Goal: Task Accomplishment & Management: Manage account settings

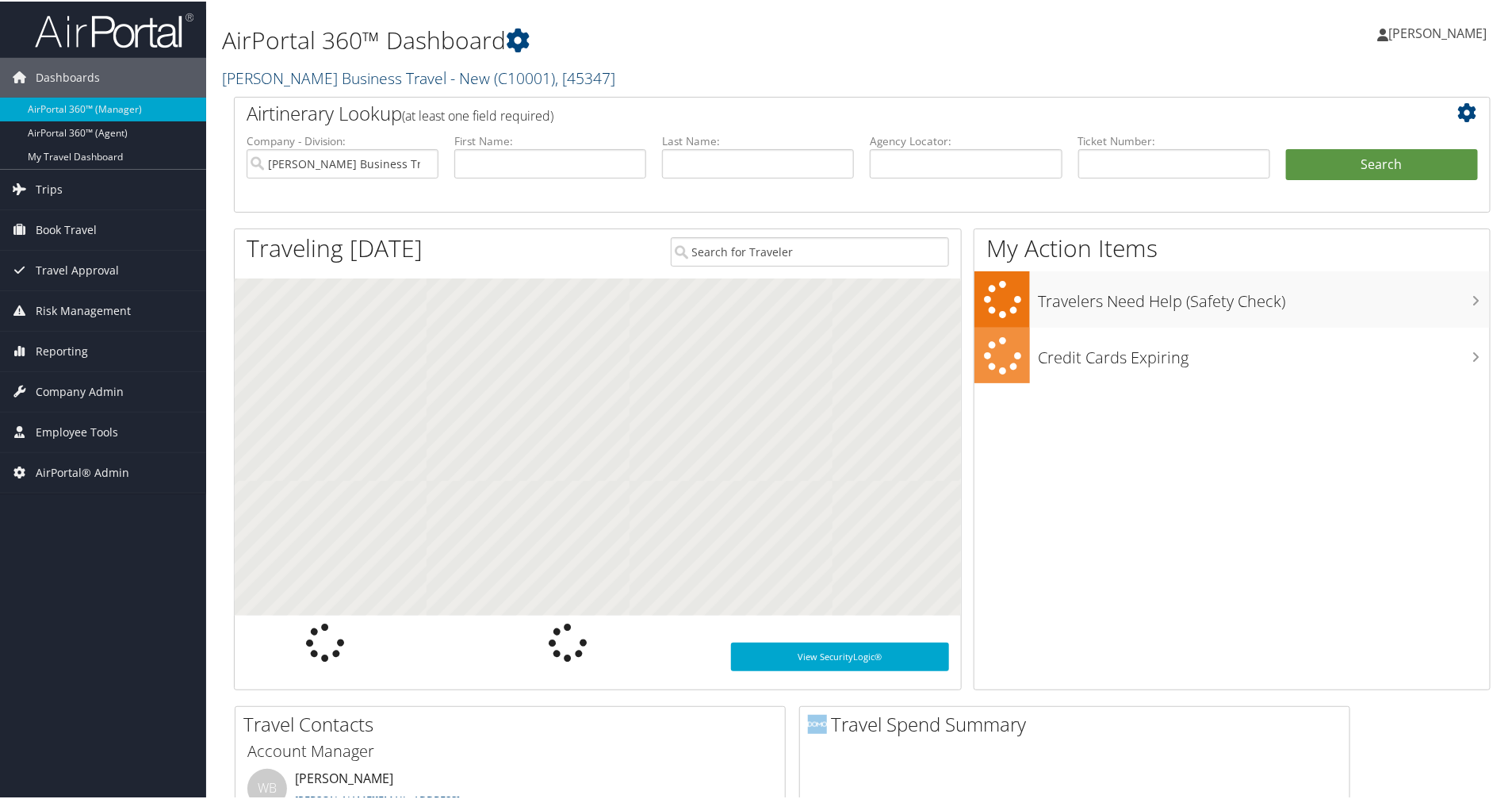
click at [375, 72] on link "Christopherson Business Travel - New ( C10001 ) , [ 45347 ]" at bounding box center [418, 76] width 393 height 21
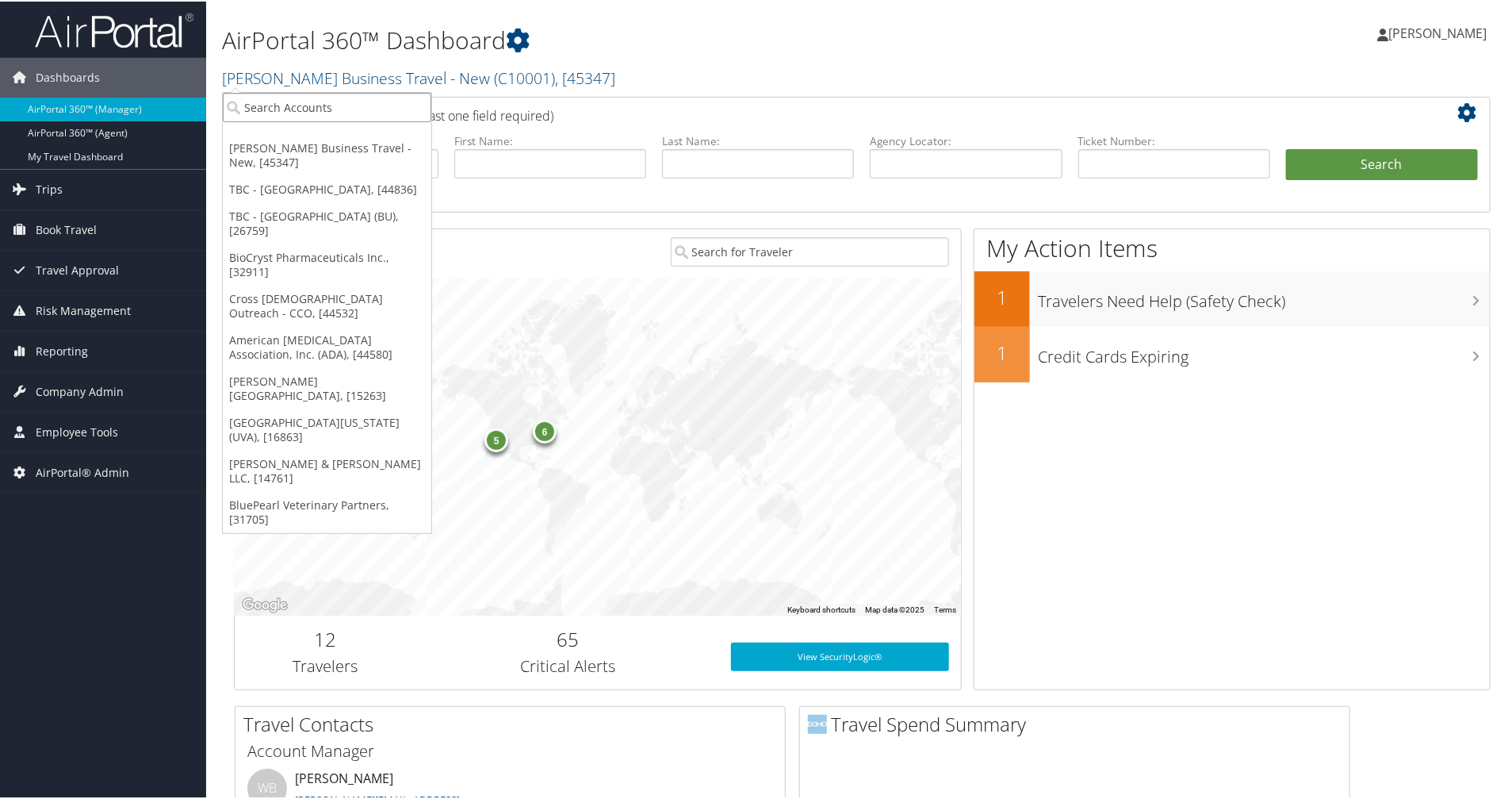
click at [357, 104] on input "search" at bounding box center [327, 105] width 209 height 29
type input "university of virginia"
click at [315, 144] on div "Account" at bounding box center [376, 149] width 326 height 14
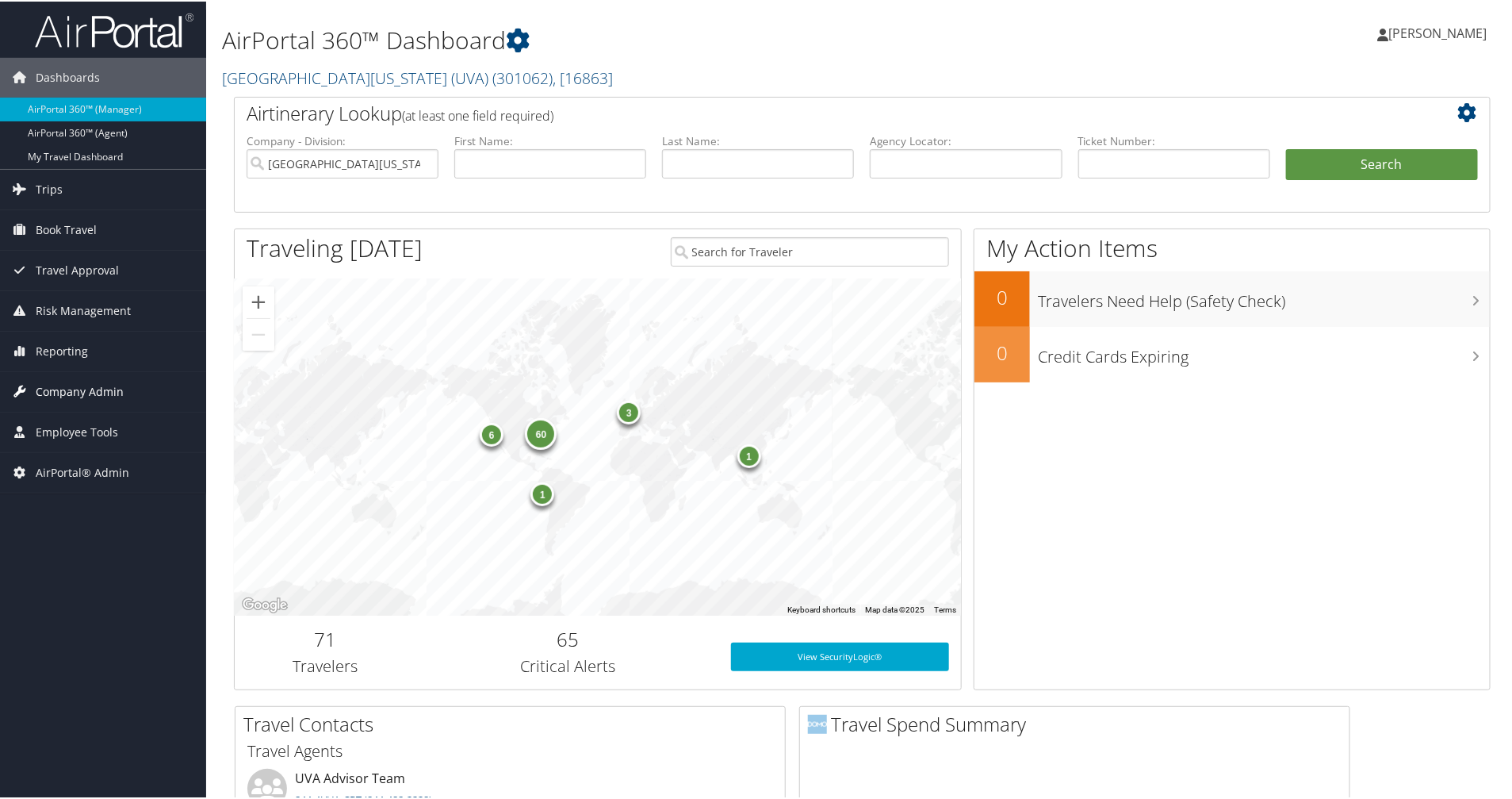
click at [96, 392] on span "Company Admin" at bounding box center [80, 390] width 88 height 40
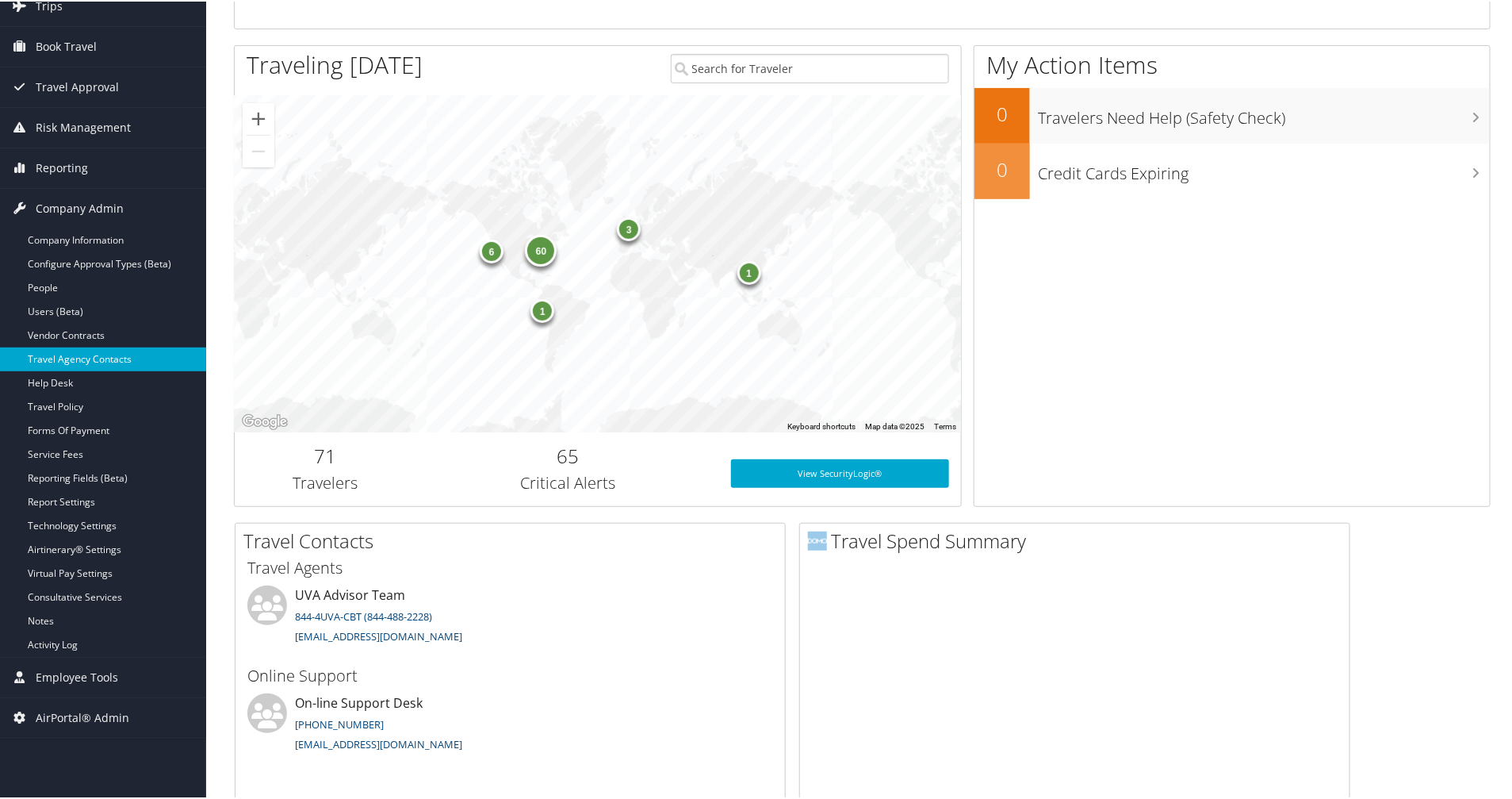
scroll to position [198, 0]
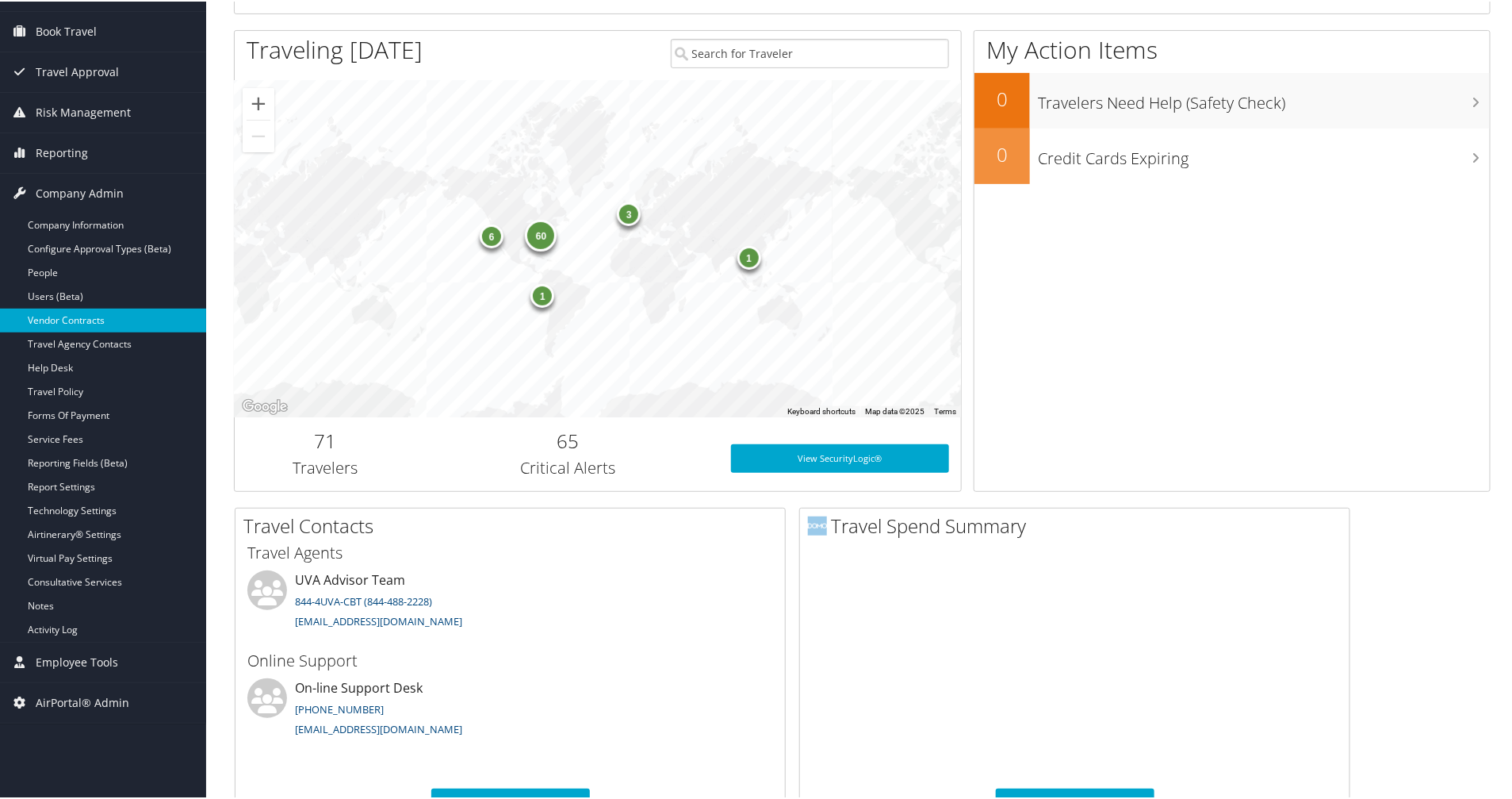
click at [69, 319] on link "Vendor Contracts" at bounding box center [103, 318] width 206 height 24
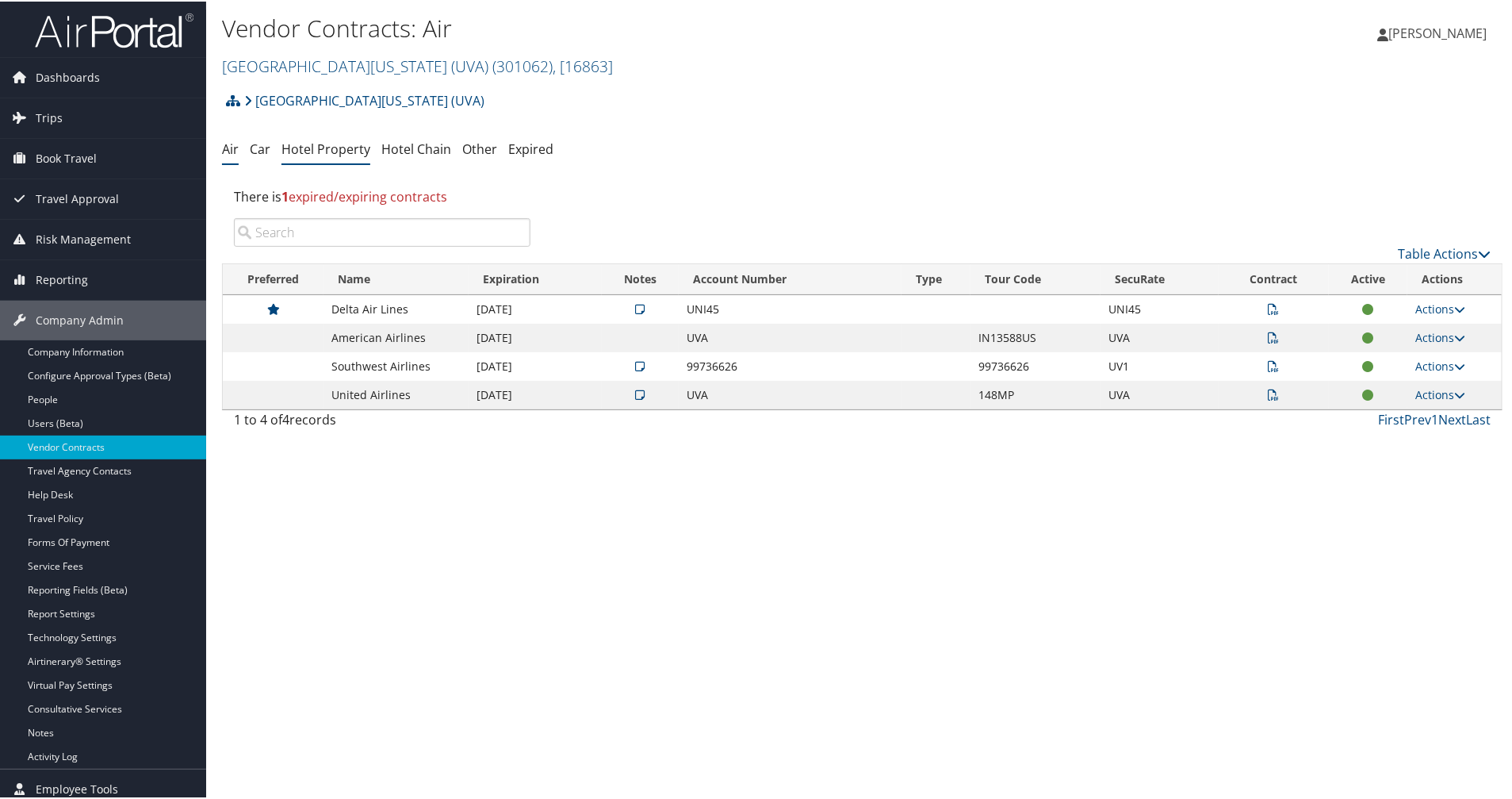
click at [329, 141] on link "Hotel Property" at bounding box center [326, 148] width 88 height 18
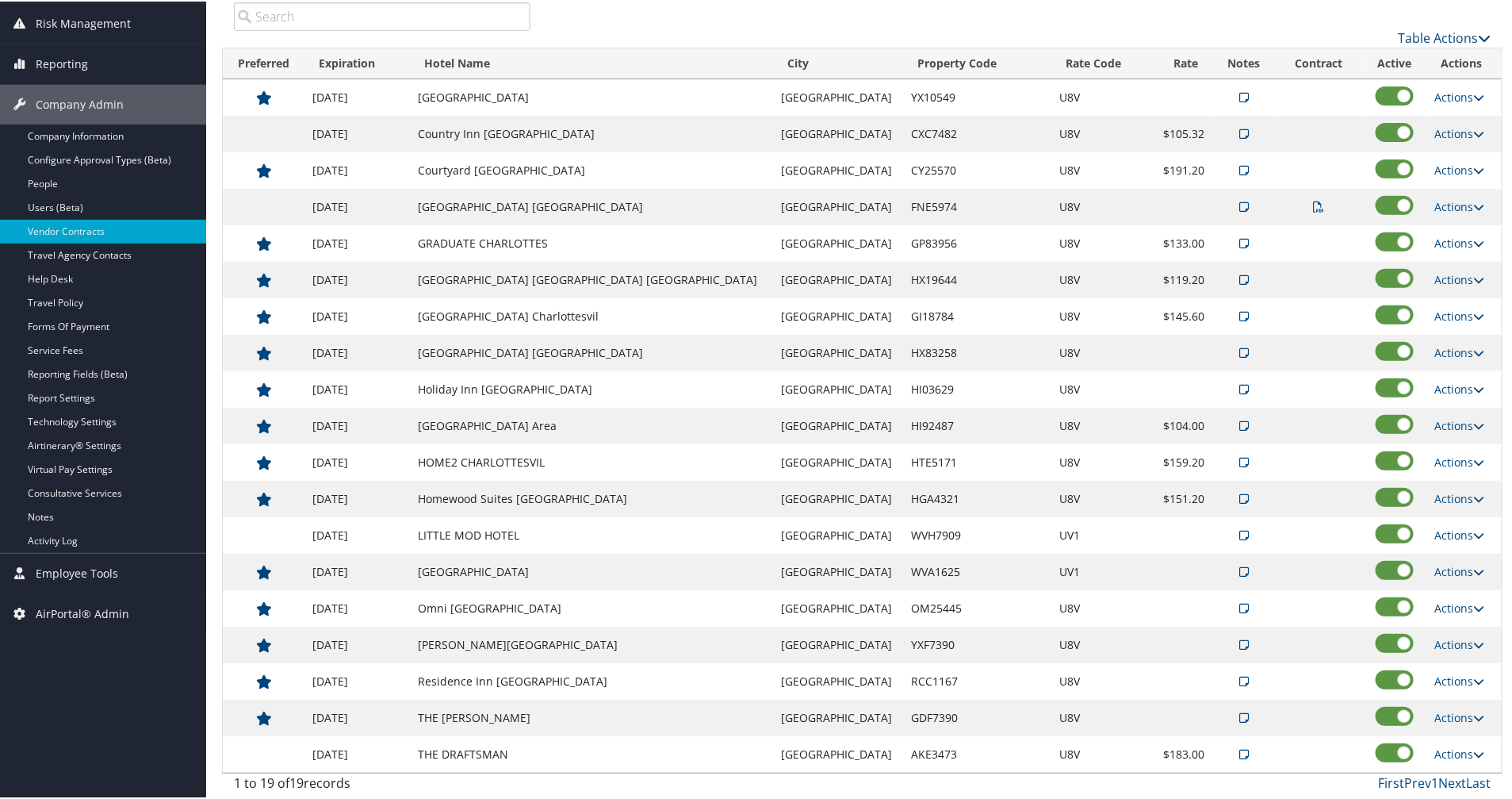
scroll to position [20, 0]
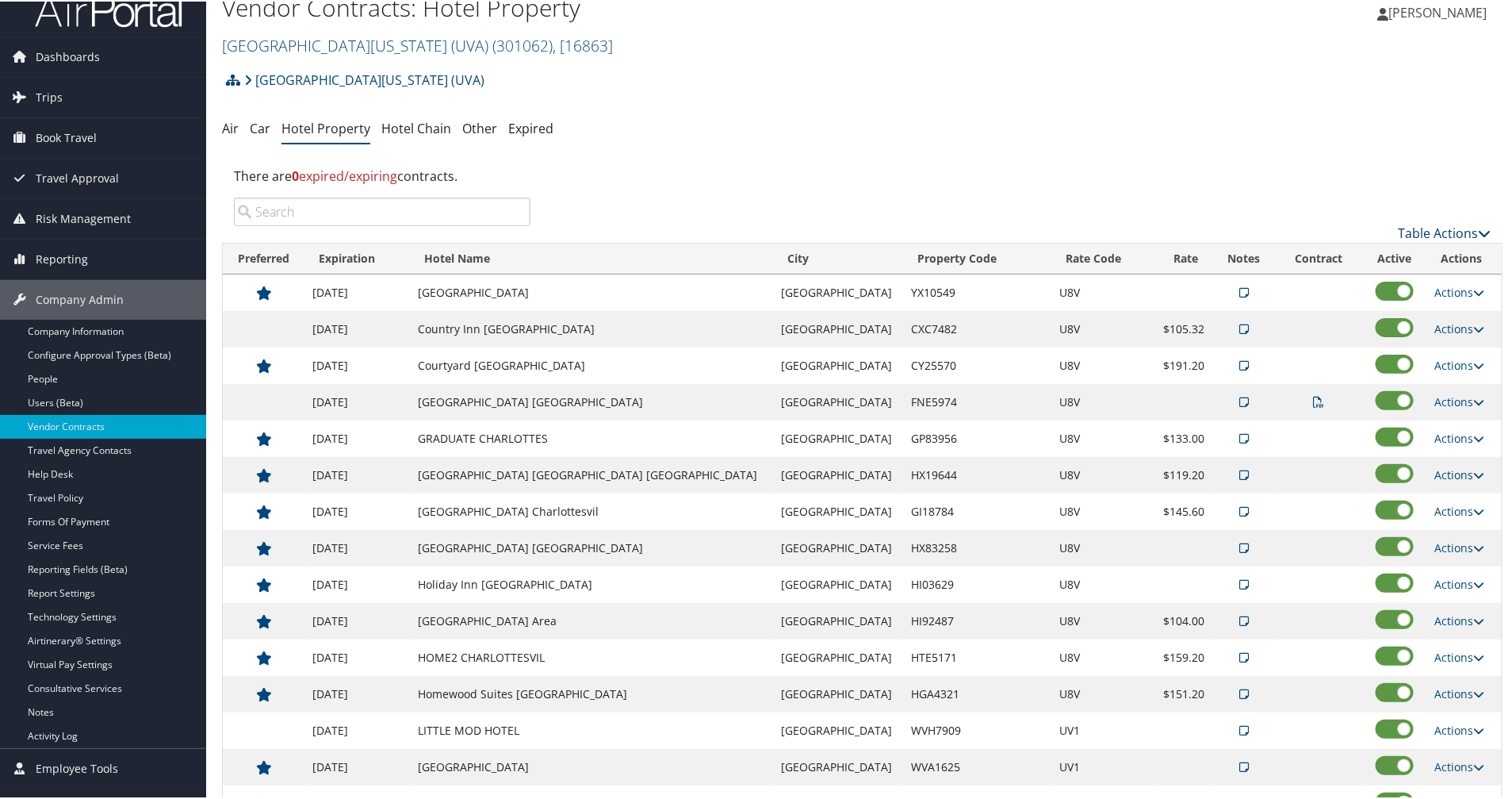
click at [1453, 232] on link "Table Actions" at bounding box center [1444, 232] width 93 height 18
click at [1401, 251] on link "Add New Contract" at bounding box center [1392, 256] width 209 height 27
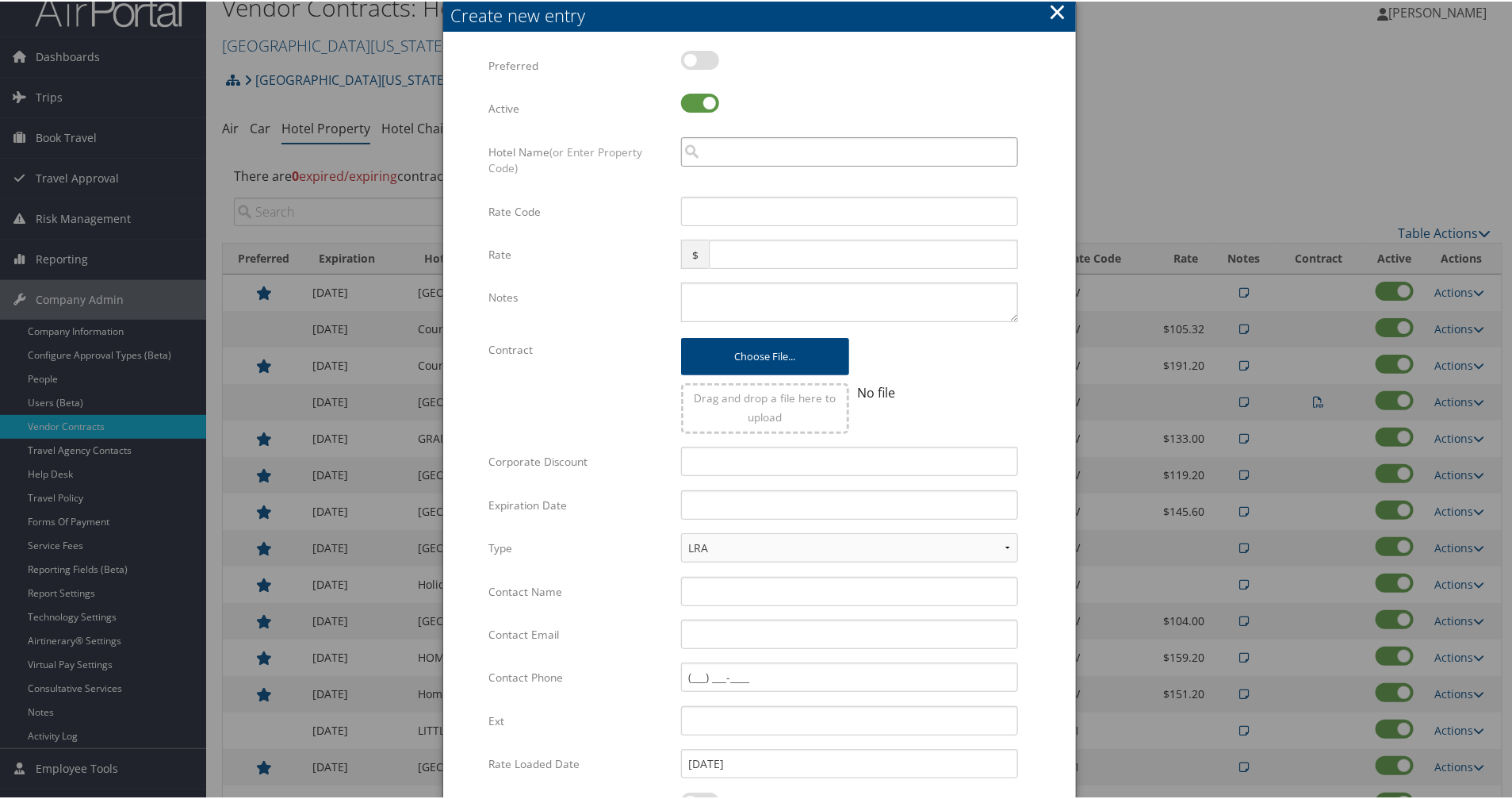
click at [831, 149] on input "search" at bounding box center [849, 149] width 337 height 29
drag, startPoint x: 830, startPoint y: 148, endPoint x: 623, endPoint y: 135, distance: 207.4
click at [623, 135] on div "Hotel Name (or Enter Property Code) the boars head resort Multiple values The s…" at bounding box center [759, 164] width 541 height 59
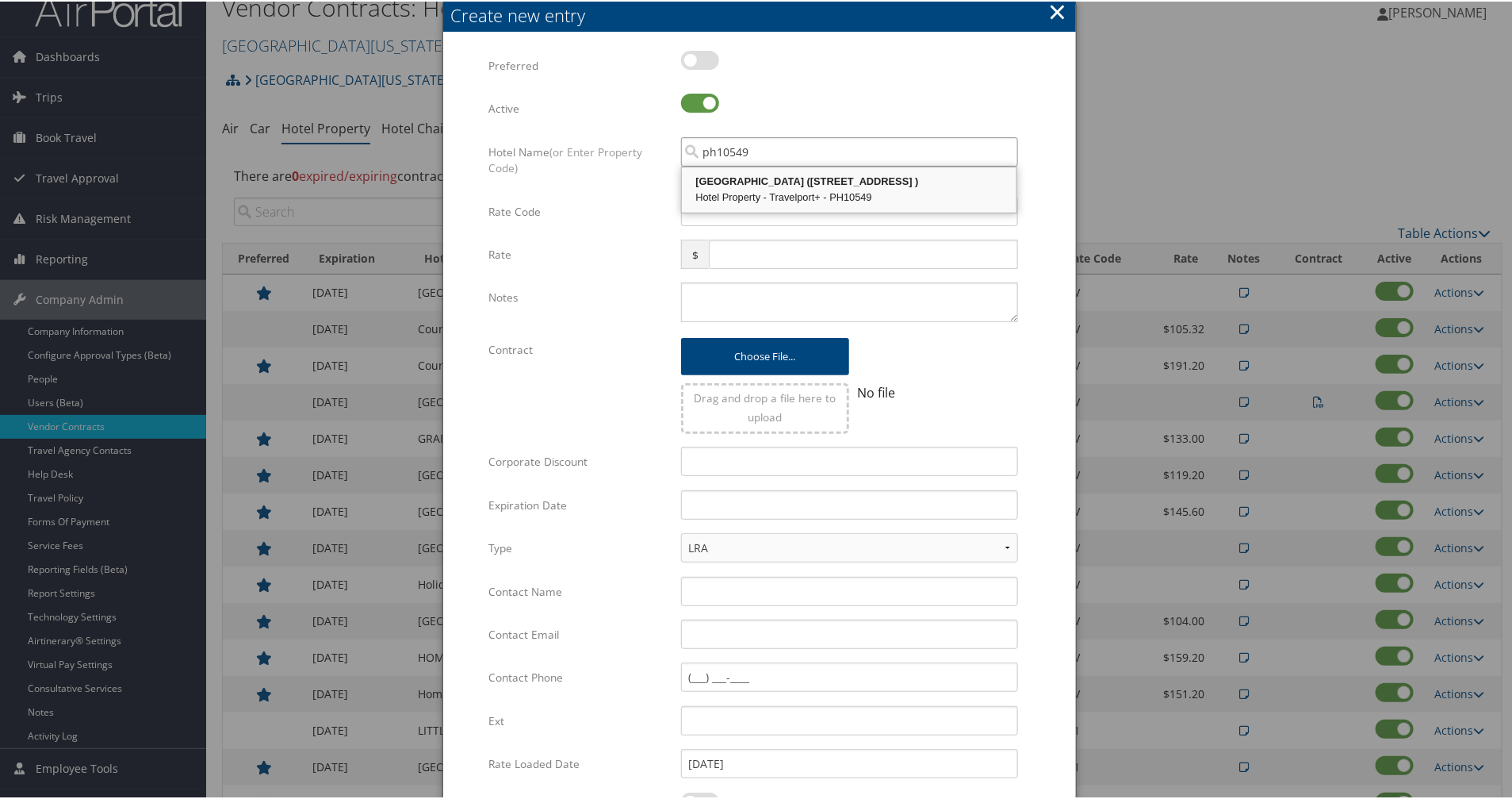
click at [753, 177] on div "BOARS HEAD RESORT (200 Ednam Dr )" at bounding box center [848, 180] width 330 height 16
type input "BOARS HEAD RESORT"
click at [896, 211] on input "Rate Code" at bounding box center [849, 209] width 337 height 29
type input "UV8"
click at [757, 127] on div "Multiple values The selected items contain different values for this input. To …" at bounding box center [759, 484] width 541 height 871
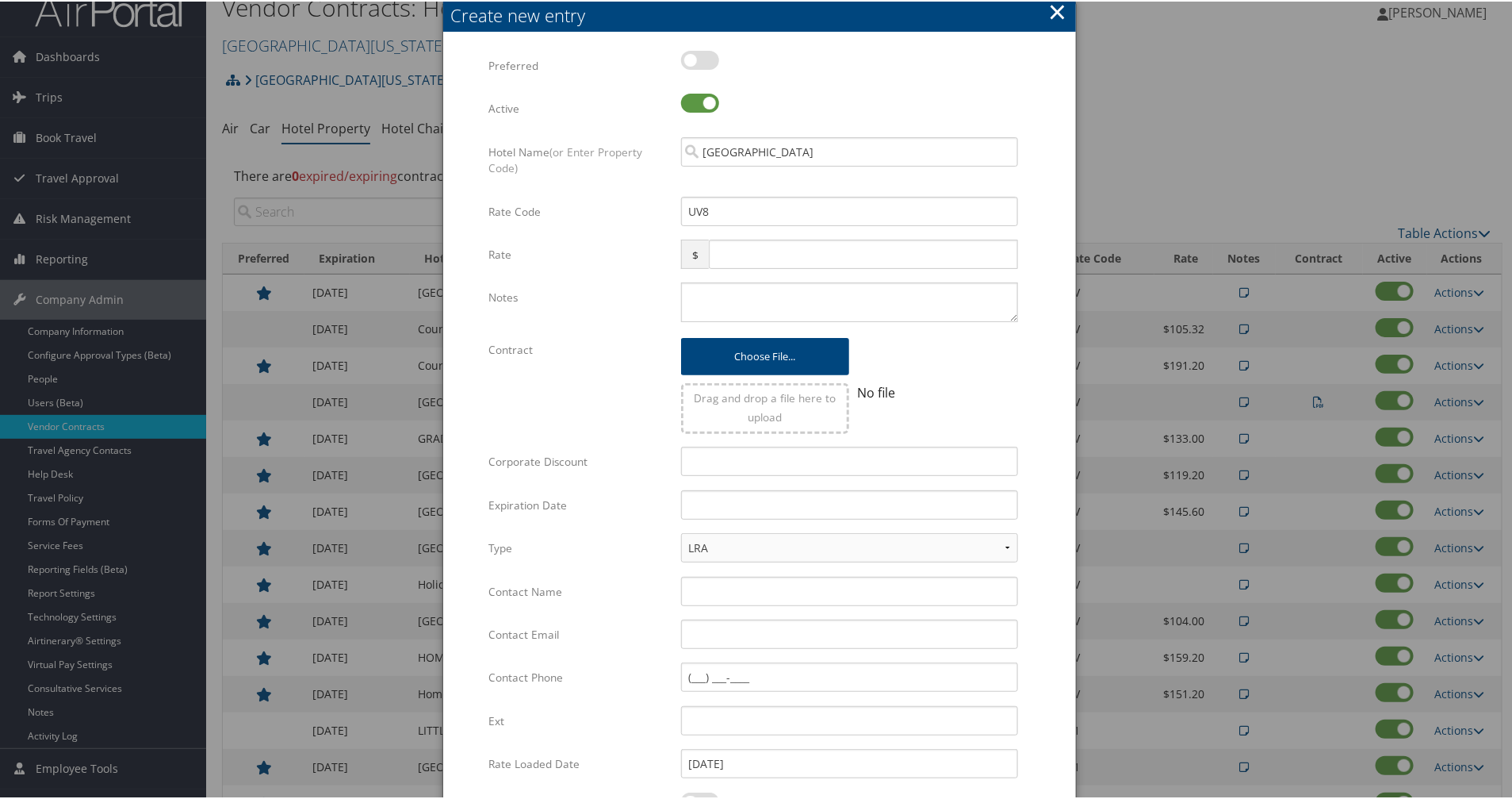
click at [1056, 11] on button "×" at bounding box center [1057, 11] width 19 height 32
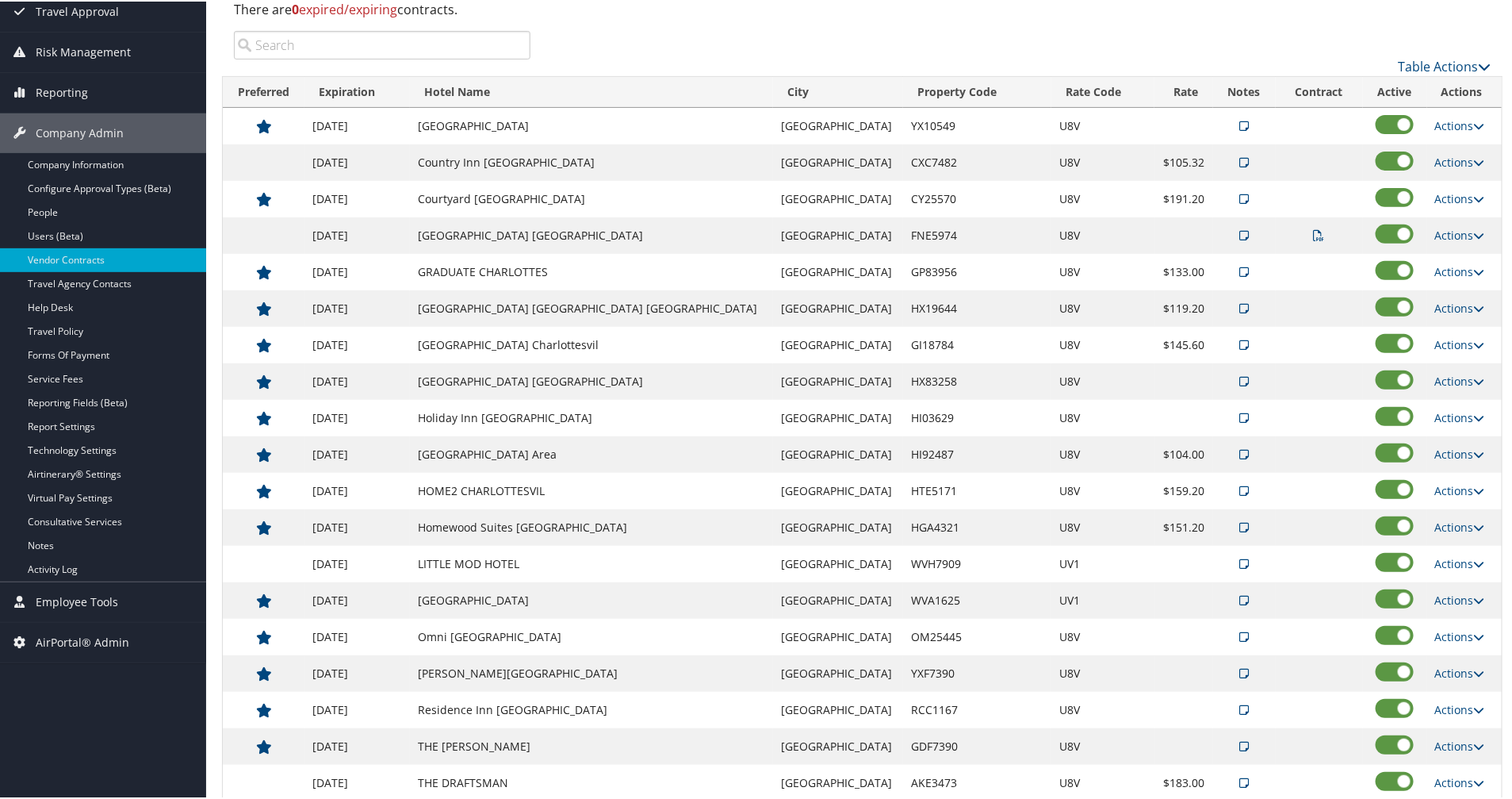
scroll to position [219, 0]
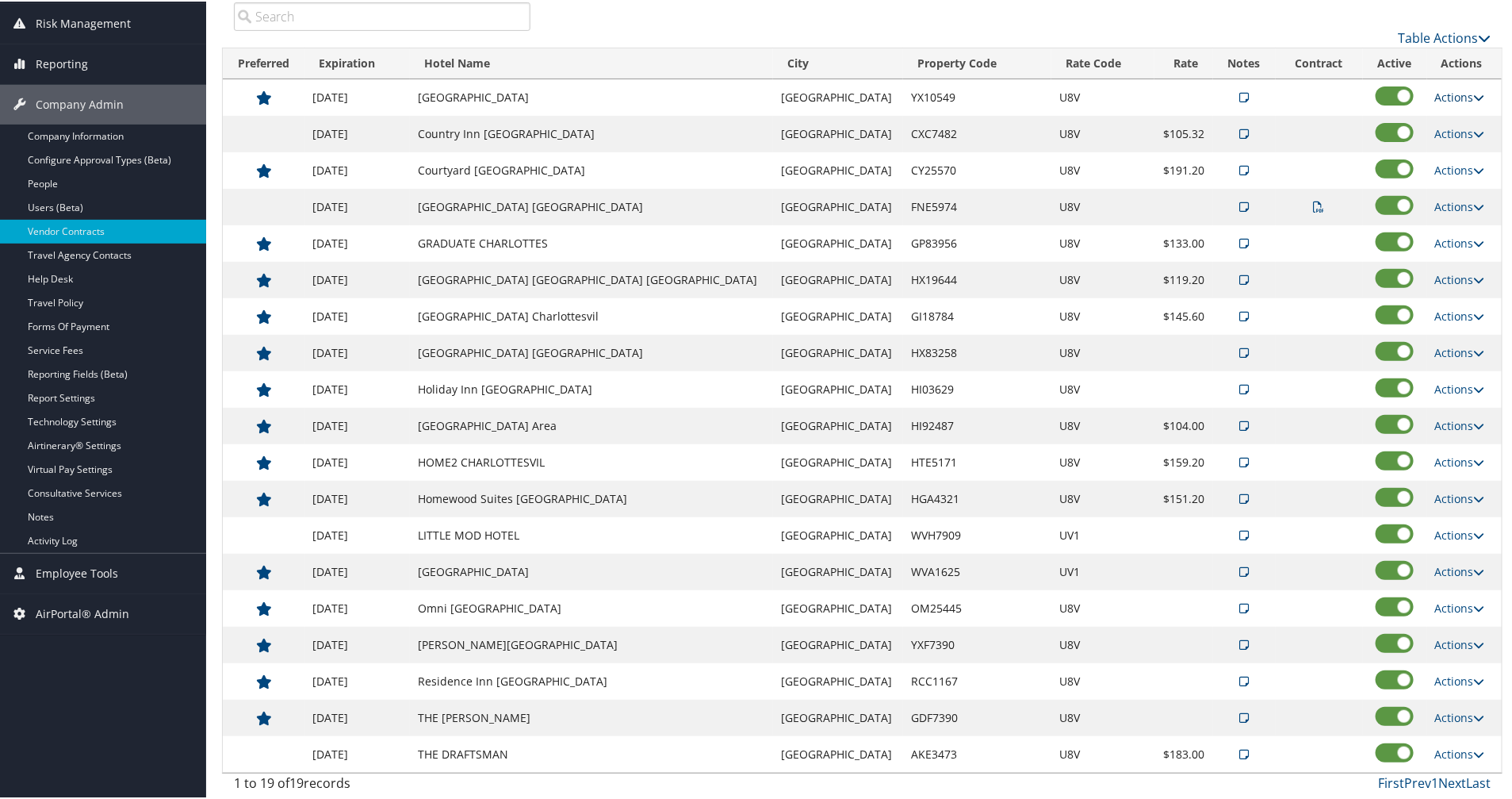
click at [1435, 91] on link "Actions" at bounding box center [1460, 95] width 50 height 15
click at [1445, 143] on link "Edit" at bounding box center [1458, 147] width 86 height 27
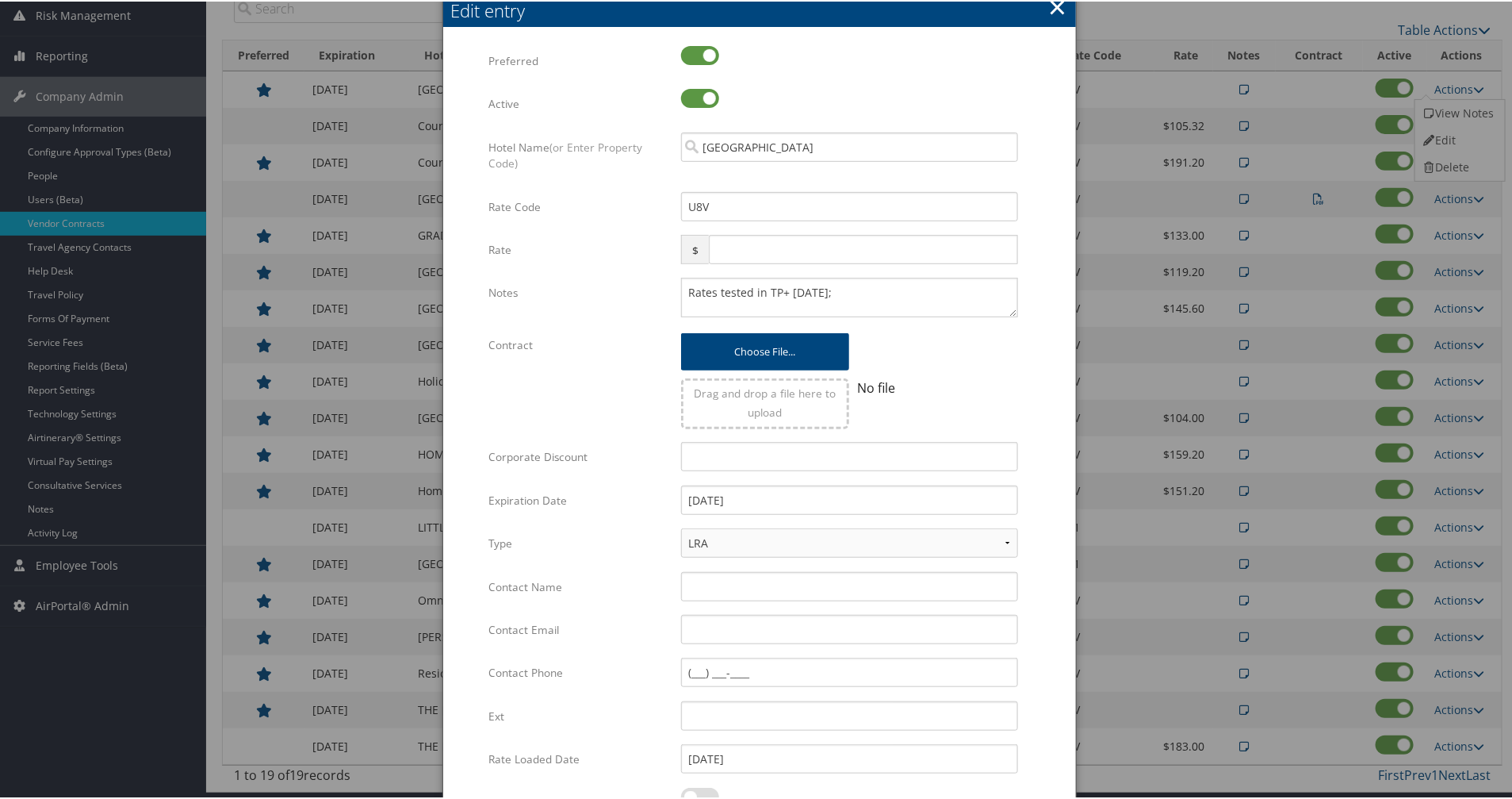
scroll to position [194, 0]
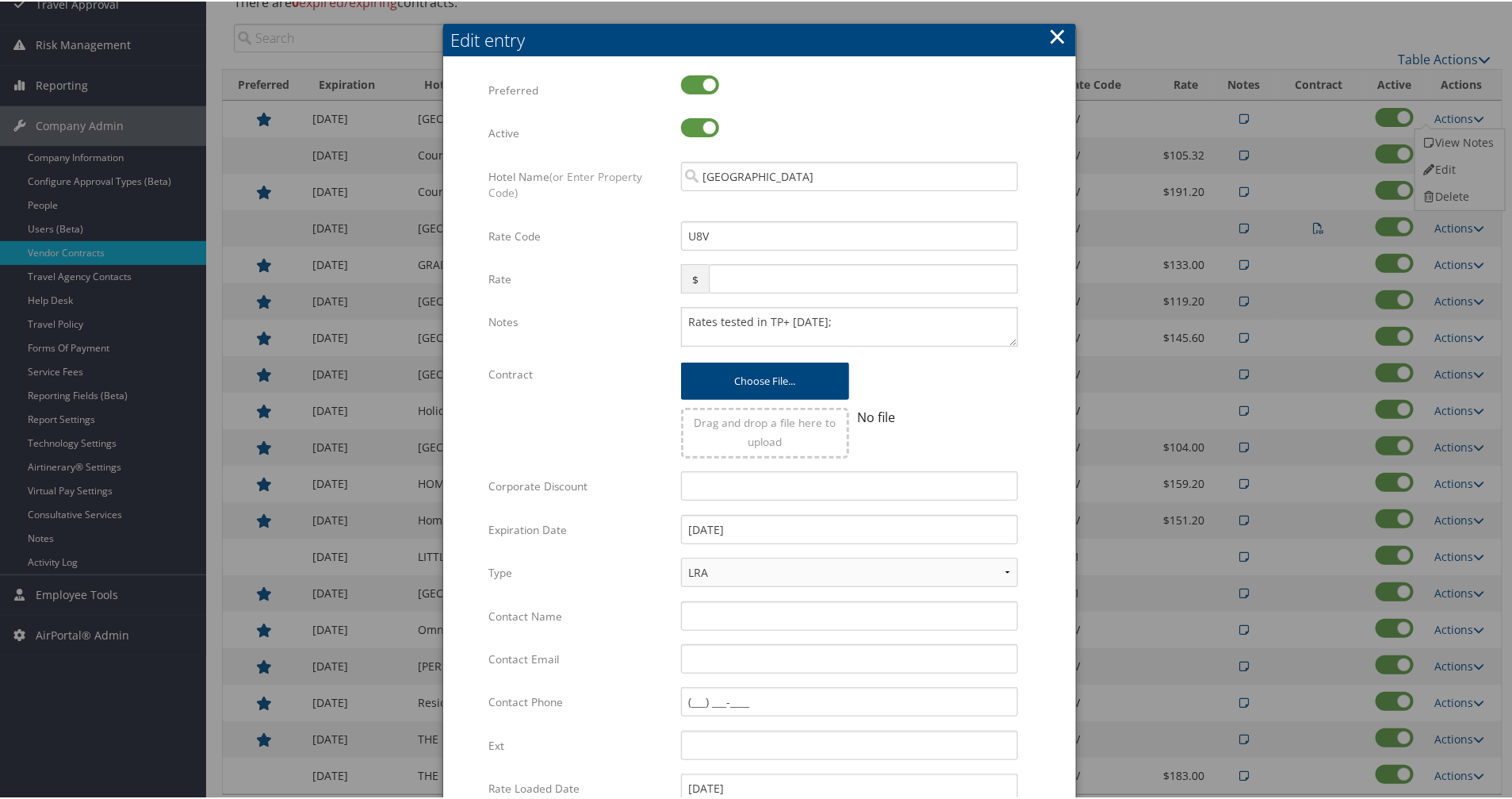
click at [1051, 34] on button "×" at bounding box center [1057, 35] width 19 height 32
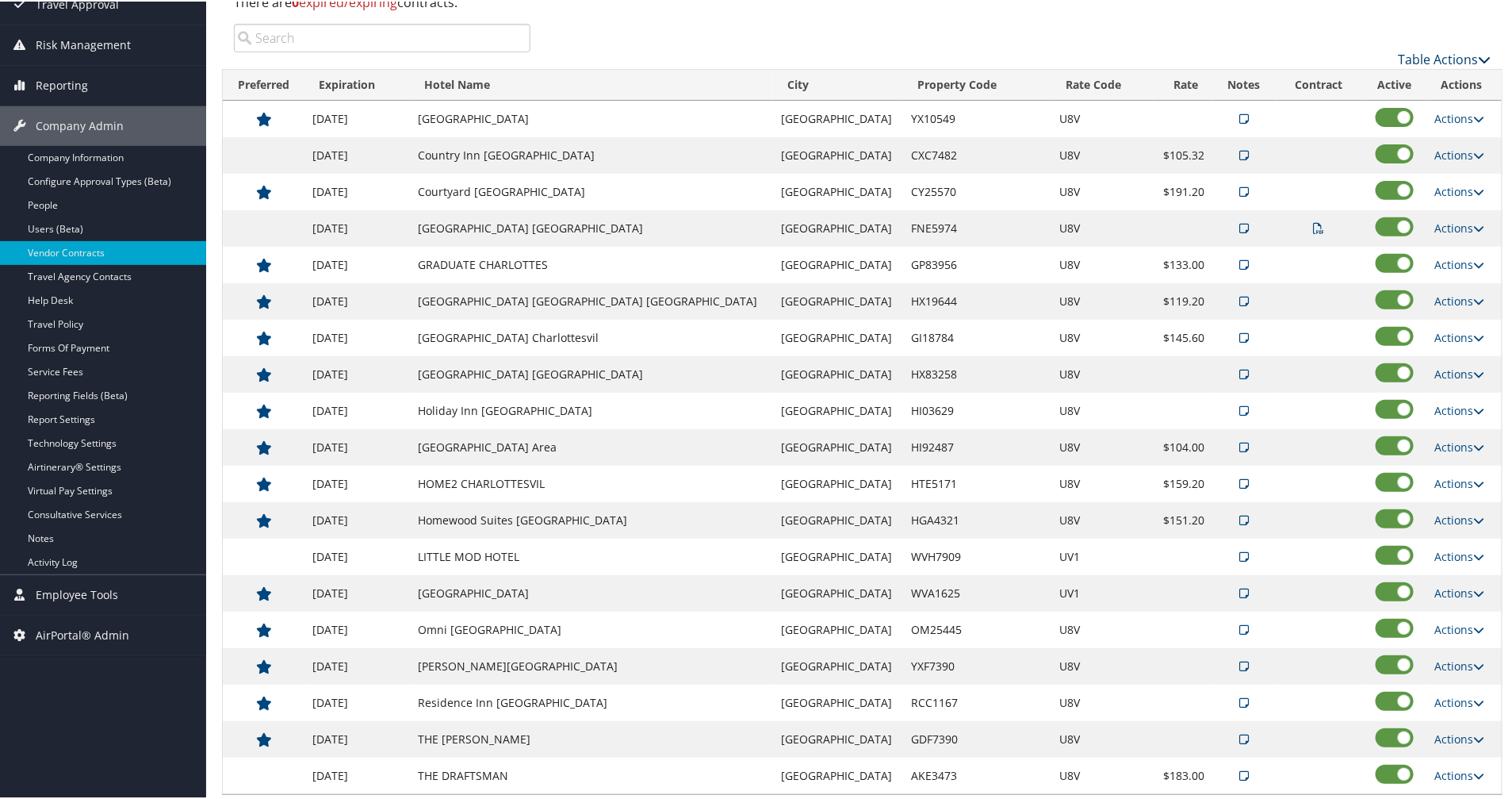
click at [1440, 56] on link "Table Actions" at bounding box center [1444, 58] width 93 height 18
click at [1398, 80] on link "Add New Contract" at bounding box center [1392, 82] width 209 height 27
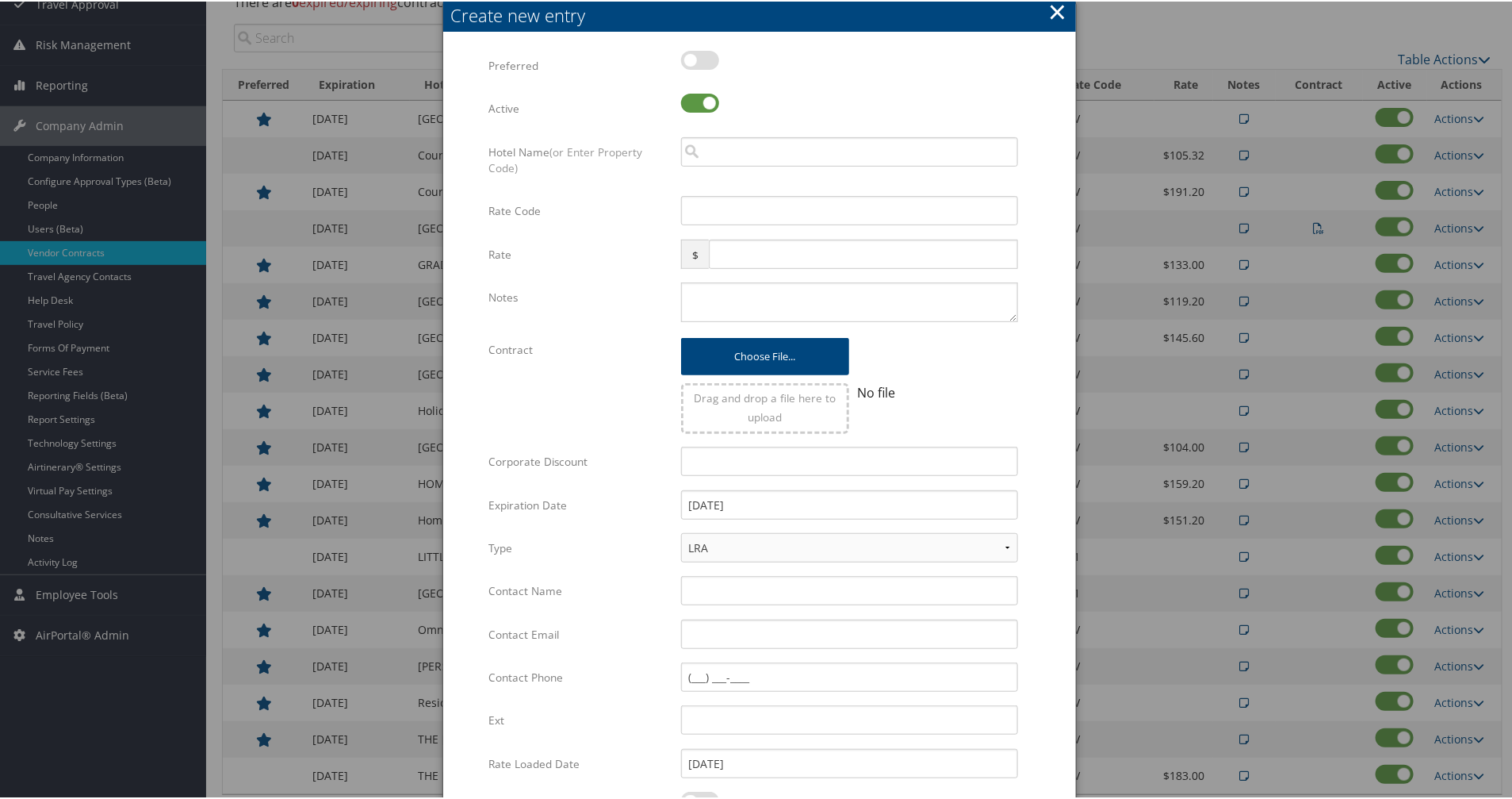
click at [706, 65] on label at bounding box center [700, 59] width 38 height 19
click at [699, 65] on input "checkbox" at bounding box center [695, 62] width 11 height 11
checkbox input "true"
click at [755, 151] on input "search" at bounding box center [849, 149] width 337 height 29
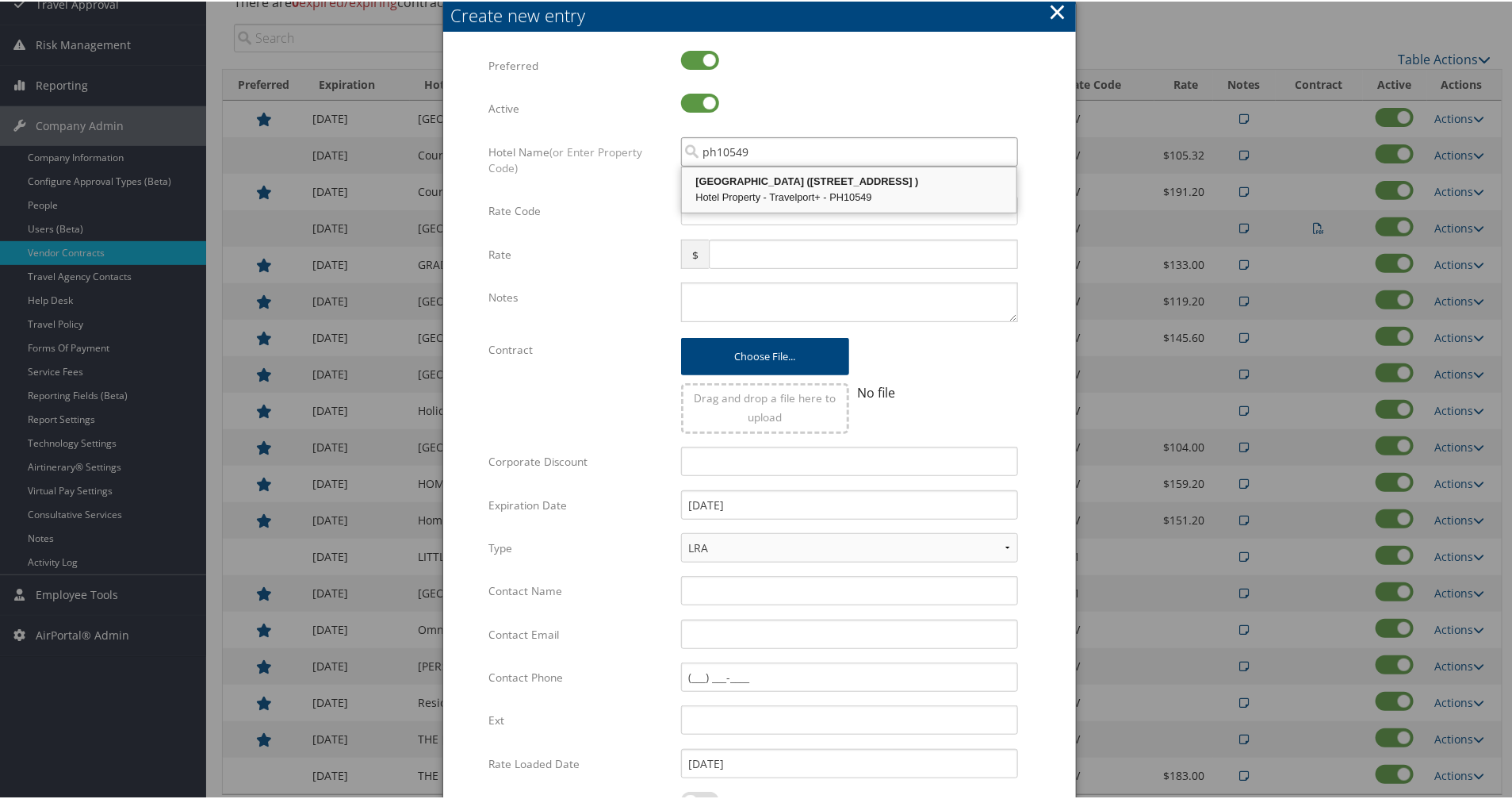
click at [778, 197] on div "Hotel Property - Travelport+ - PH10549" at bounding box center [848, 196] width 330 height 16
type input "BOARS HEAD RESORT"
click at [769, 211] on input "Rate Code" at bounding box center [849, 209] width 337 height 29
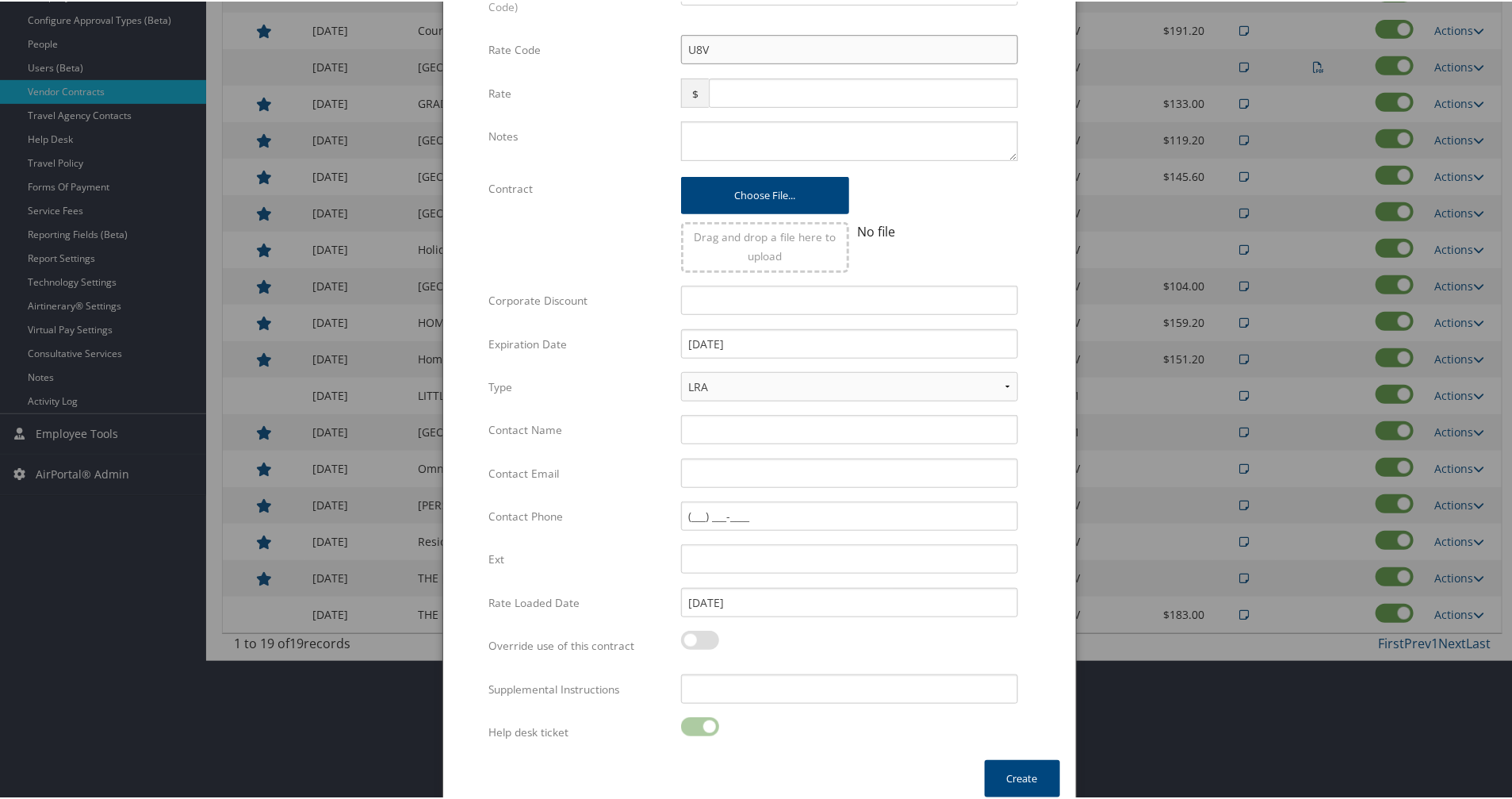
scroll to position [367, 0]
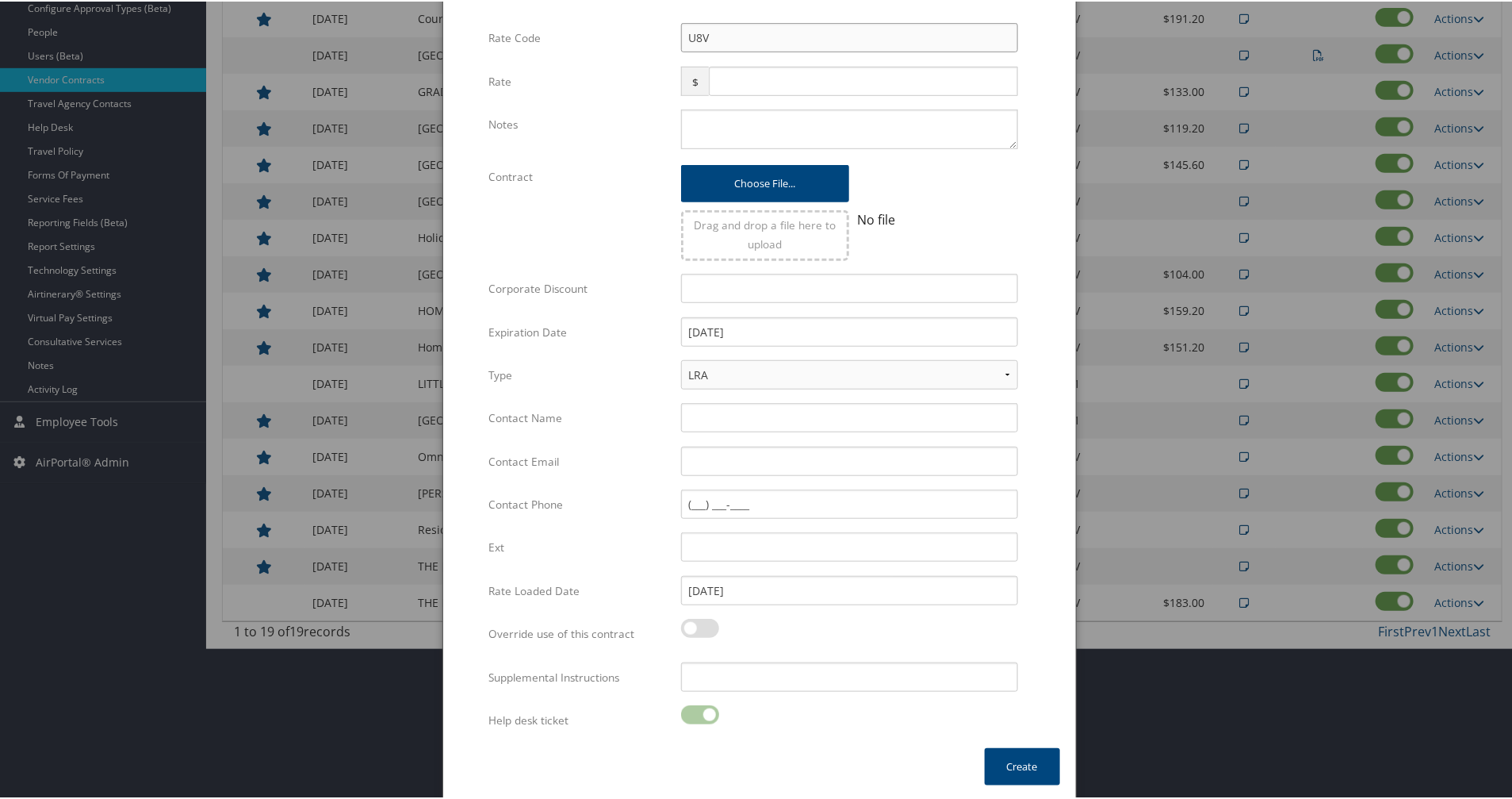
type input "U8V"
click at [759, 591] on input "[DATE]" at bounding box center [849, 589] width 337 height 29
drag, startPoint x: 750, startPoint y: 583, endPoint x: 738, endPoint y: 582, distance: 12.0
click at [738, 582] on input "[DATE]" at bounding box center [849, 589] width 337 height 29
drag, startPoint x: 714, startPoint y: 585, endPoint x: 703, endPoint y: 584, distance: 11.0
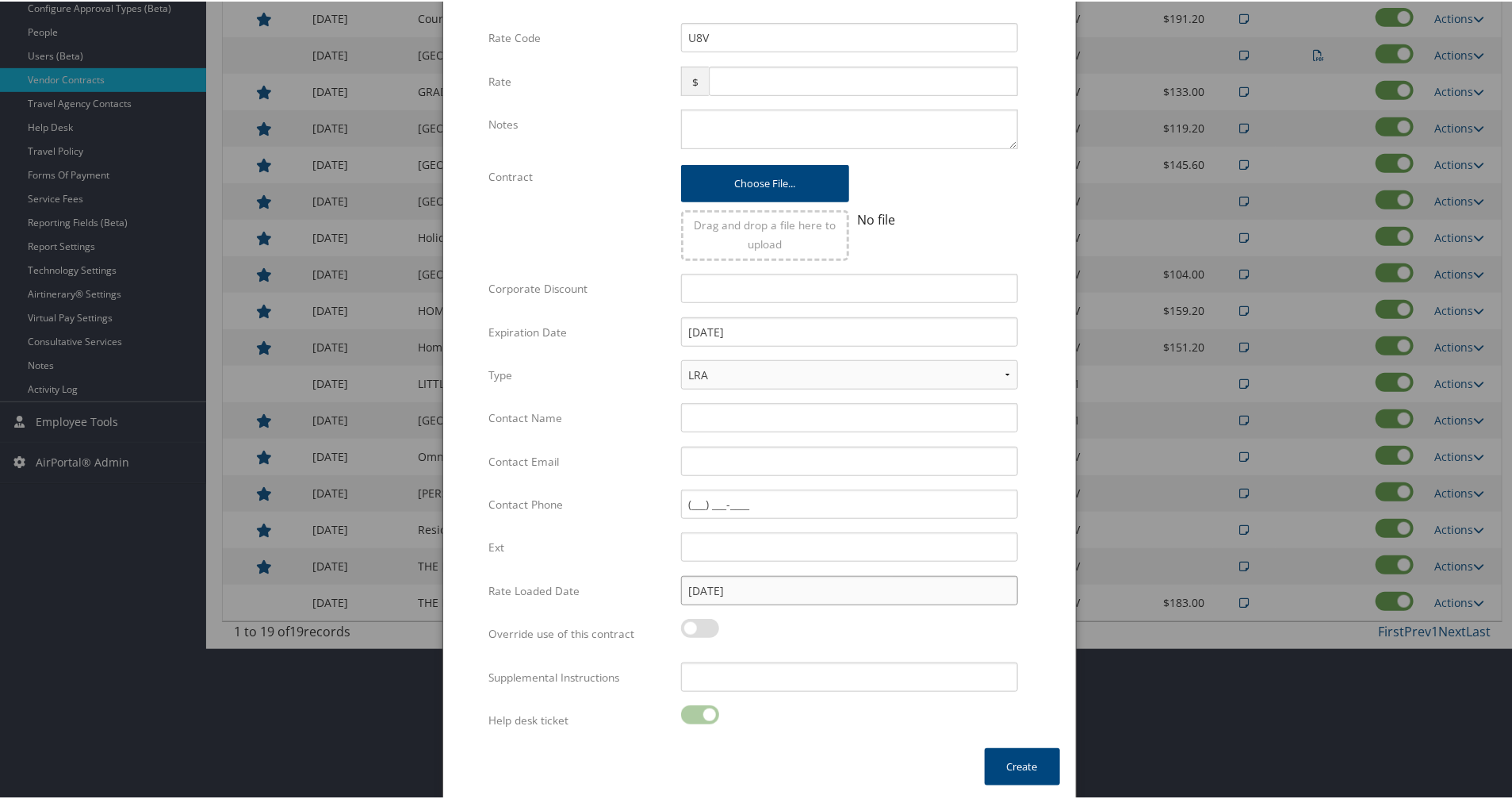
click at [703, 584] on input "09/10/2024" at bounding box center [849, 589] width 337 height 29
drag, startPoint x: 698, startPoint y: 583, endPoint x: 668, endPoint y: 590, distance: 30.8
click at [669, 590] on div "09/01/2024 Multiple values The selected items contain different values for this…" at bounding box center [849, 596] width 361 height 42
click at [711, 585] on input "01/01/2024" at bounding box center [849, 589] width 337 height 29
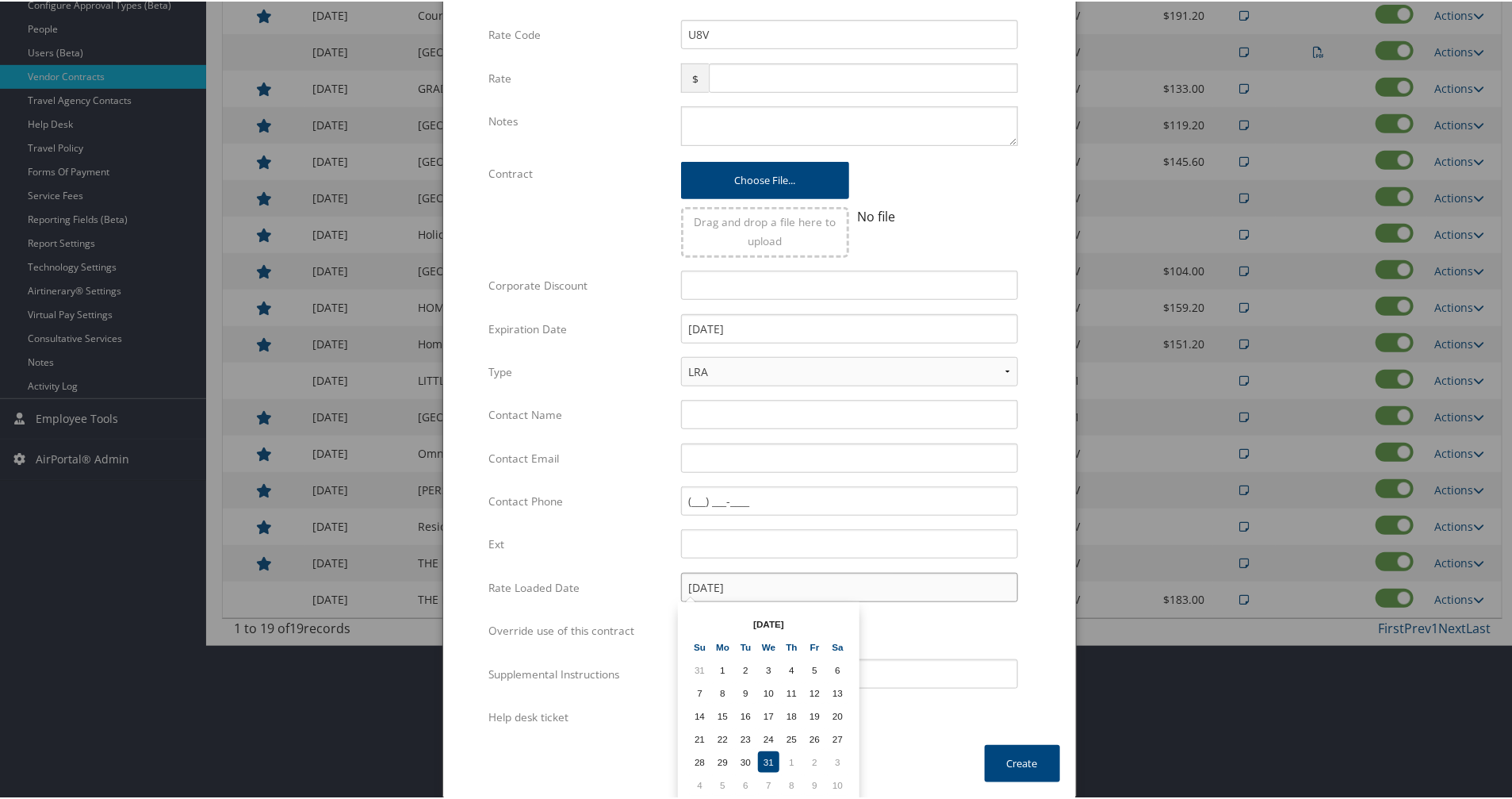
type input "01/31/2024"
click at [761, 754] on td "31" at bounding box center [769, 760] width 21 height 21
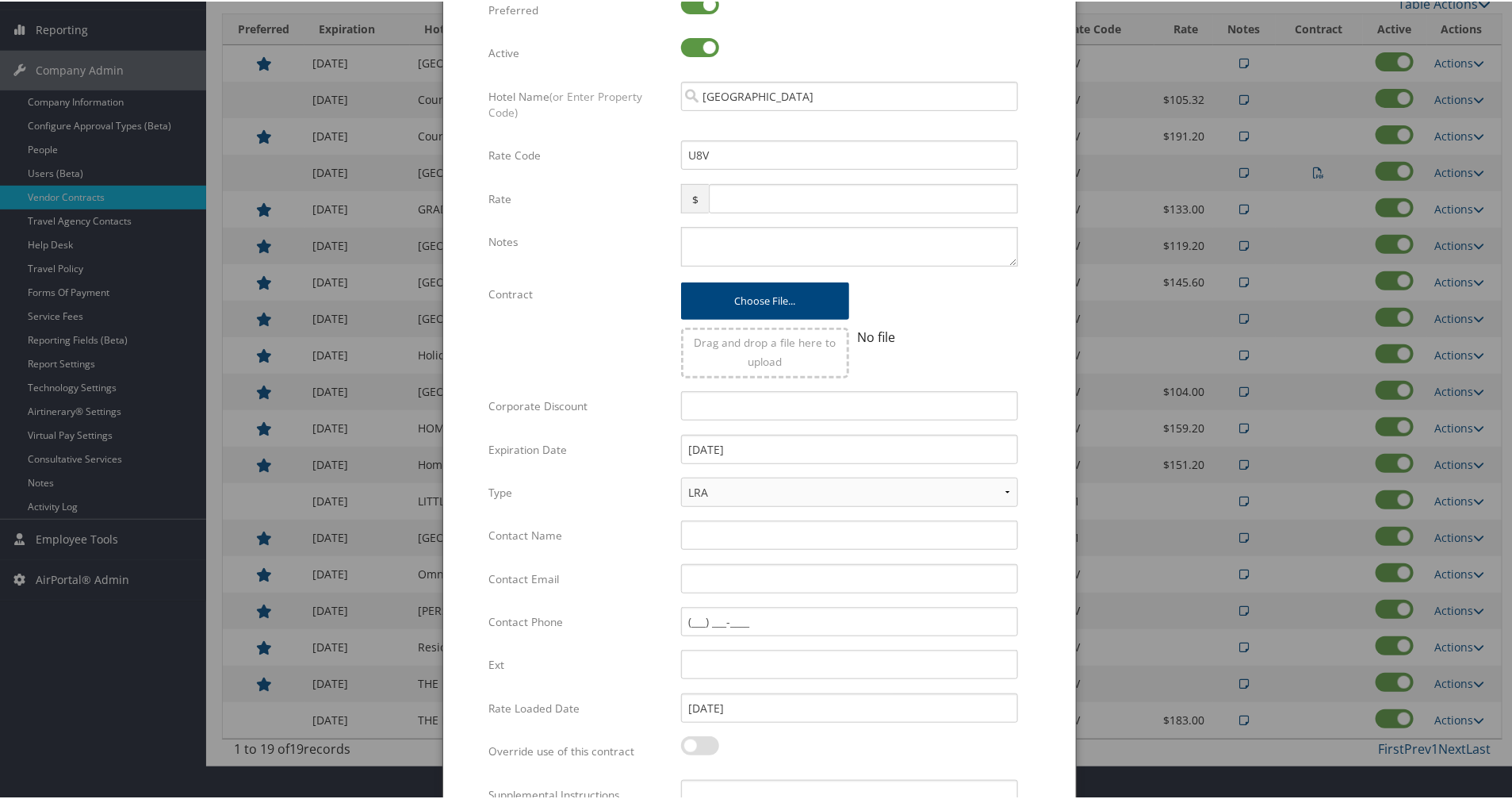
scroll to position [367, 0]
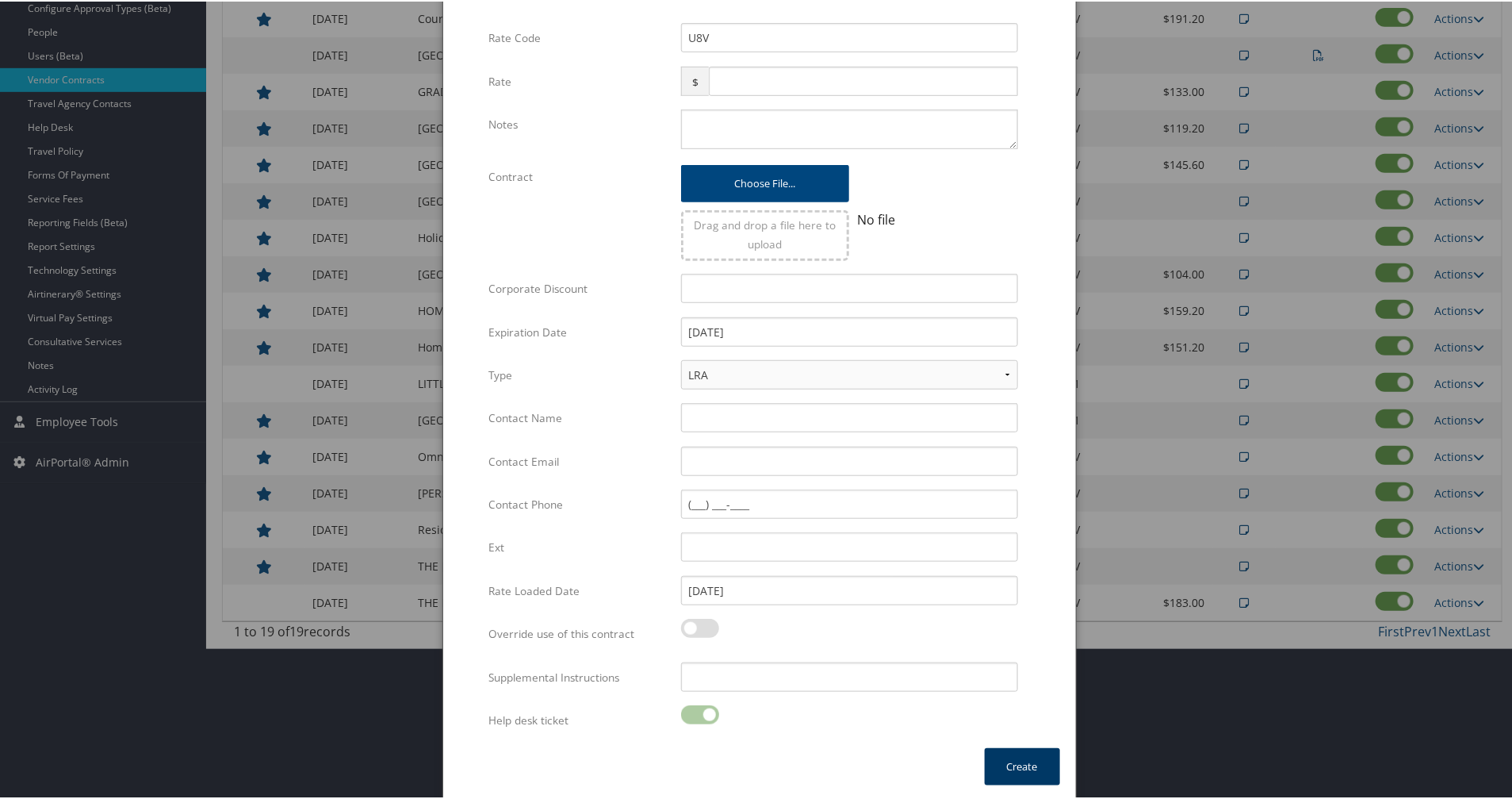
click at [1017, 759] on button "Create" at bounding box center [1022, 765] width 75 height 37
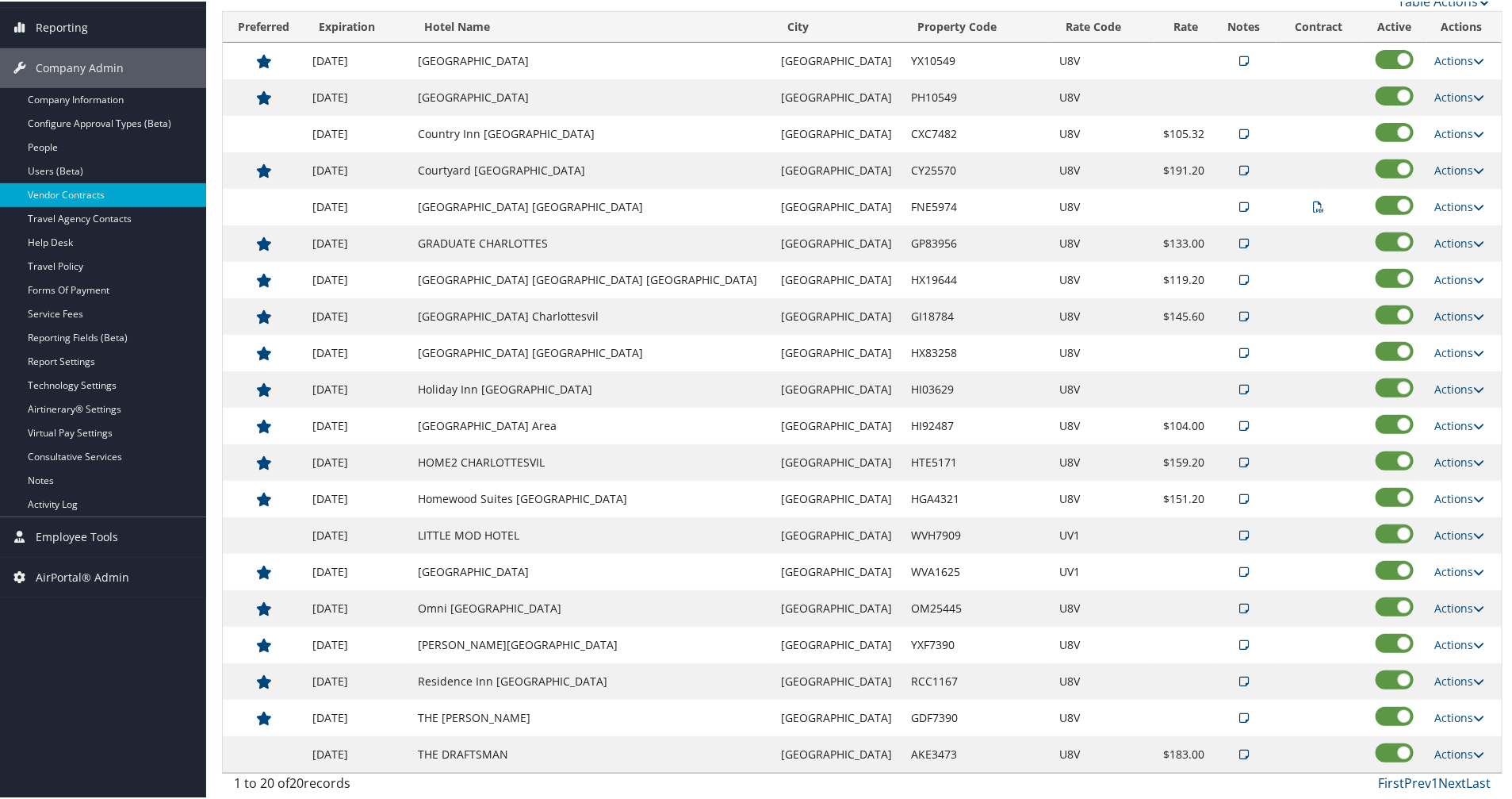
scroll to position [255, 0]
click at [1474, 54] on icon at bounding box center [1479, 59] width 11 height 11
click at [1455, 132] on link "Delete" at bounding box center [1458, 137] width 86 height 27
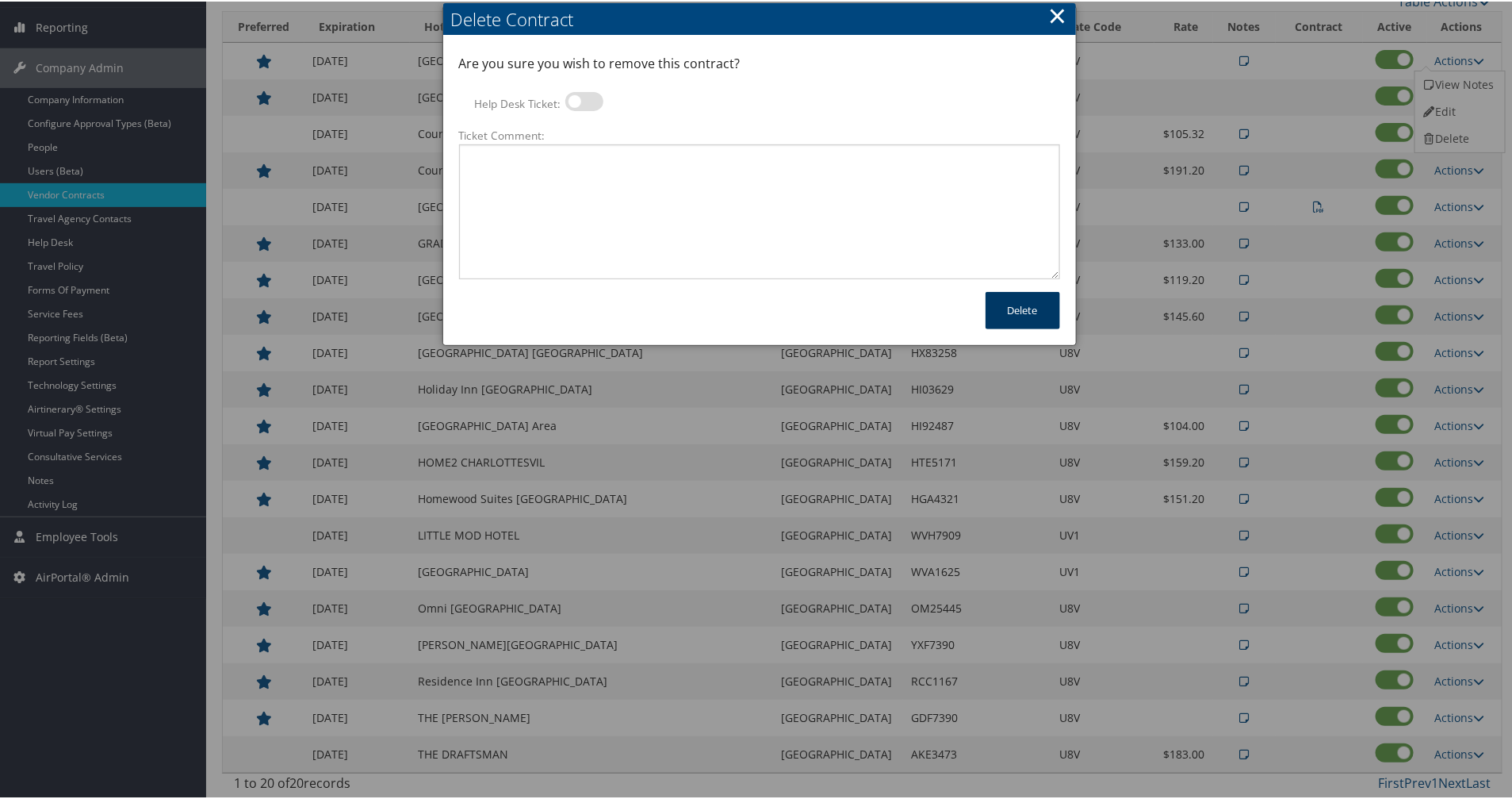
click at [1021, 301] on button "Delete" at bounding box center [1022, 308] width 74 height 37
